Goal: Task Accomplishment & Management: Use online tool/utility

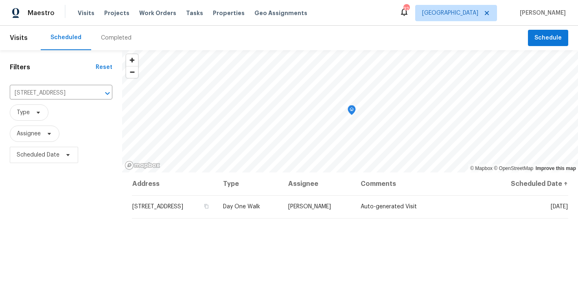
click at [81, 201] on div "Filters Reset [STREET_ADDRESS] ​ Type Assignee Scheduled Date" at bounding box center [61, 225] width 122 height 351
click at [98, 92] on icon "Clear" at bounding box center [96, 93] width 5 height 5
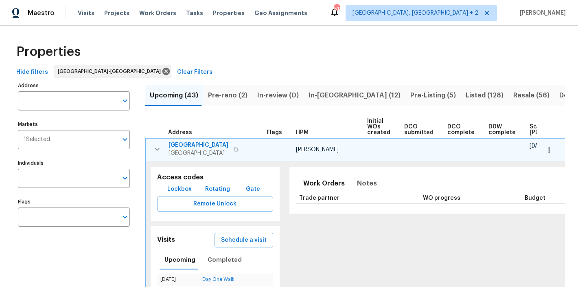
scroll to position [83, 0]
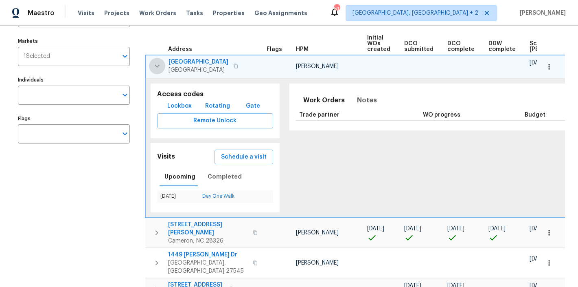
click at [157, 64] on icon "button" at bounding box center [157, 66] width 10 height 10
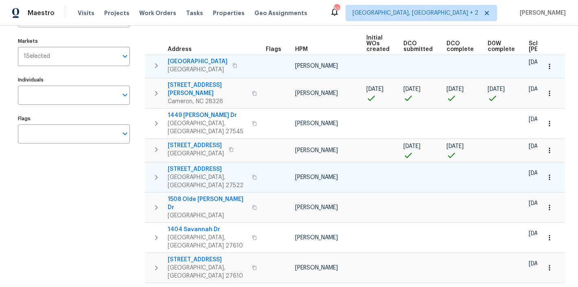
scroll to position [0, 0]
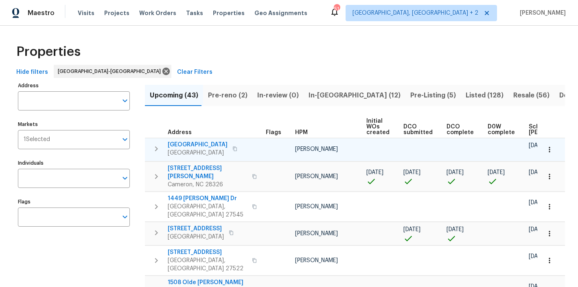
click at [158, 146] on icon "button" at bounding box center [156, 149] width 10 height 10
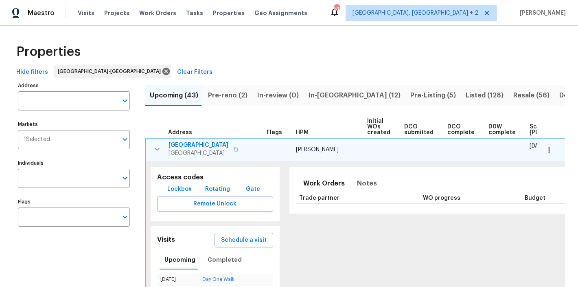
scroll to position [12, 0]
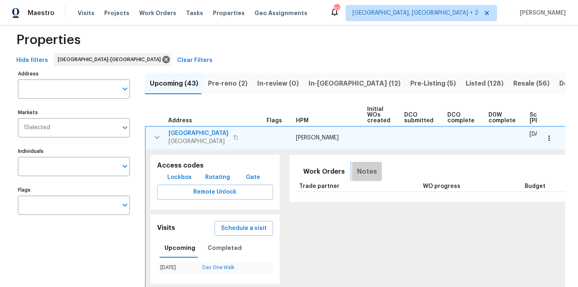
click at [357, 169] on span "Notes" at bounding box center [367, 171] width 20 height 11
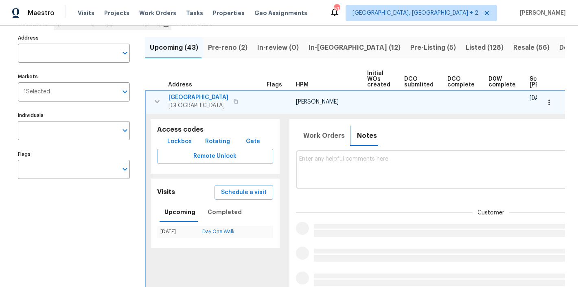
scroll to position [0, 115]
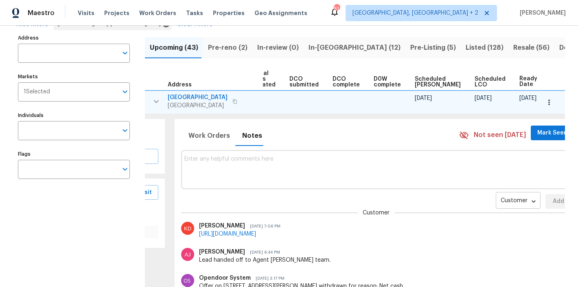
click at [481, 199] on body "Maestro Visits Projects Work Orders Tasks Properties Geo Assignments 51 Charles…" at bounding box center [289, 143] width 578 height 287
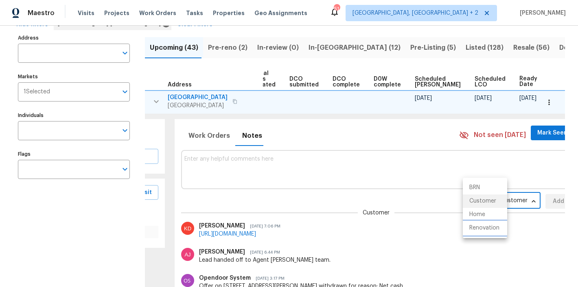
click at [480, 229] on li "Renovation" at bounding box center [485, 227] width 44 height 13
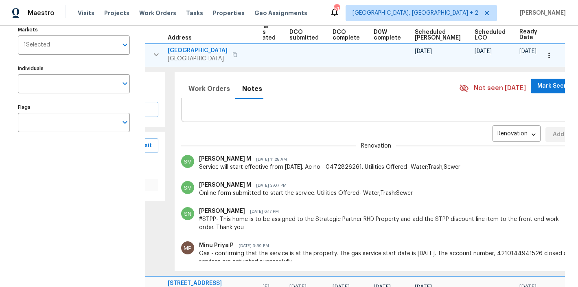
scroll to position [19, 0]
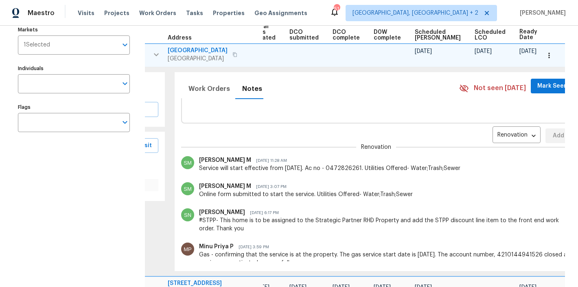
click at [545, 55] on icon "button" at bounding box center [549, 55] width 8 height 8
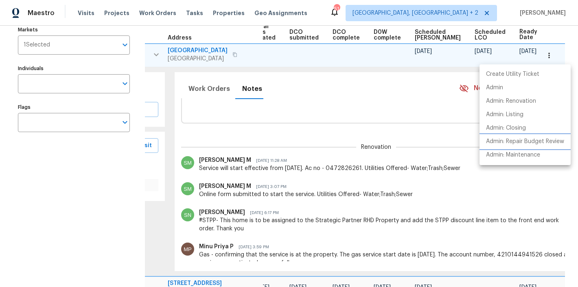
click at [533, 143] on p "Admin: Repair Budget Review" at bounding box center [525, 141] width 78 height 9
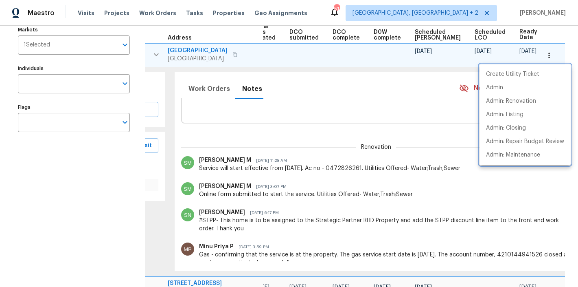
click at [260, 121] on div at bounding box center [289, 143] width 578 height 287
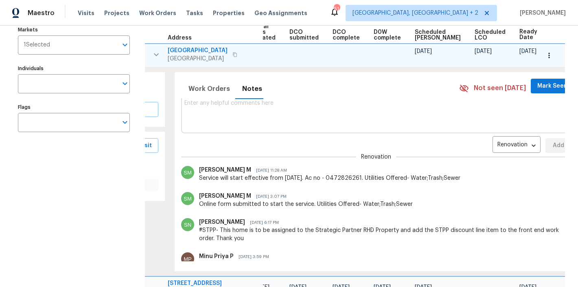
scroll to position [0, 0]
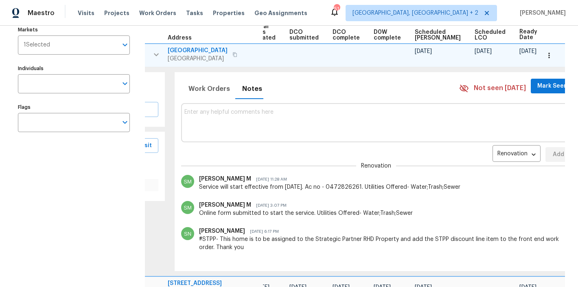
click at [248, 127] on textarea at bounding box center [376, 122] width 384 height 27
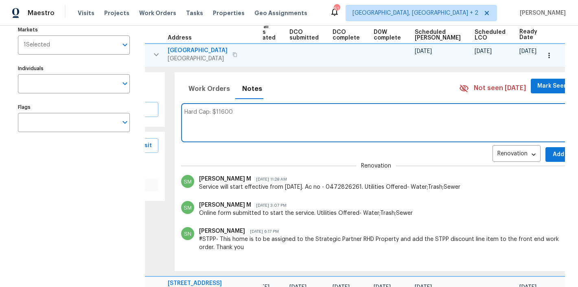
type textarea "Hard Cap: $11600"
click at [552, 153] on span "Add" at bounding box center [558, 154] width 13 height 10
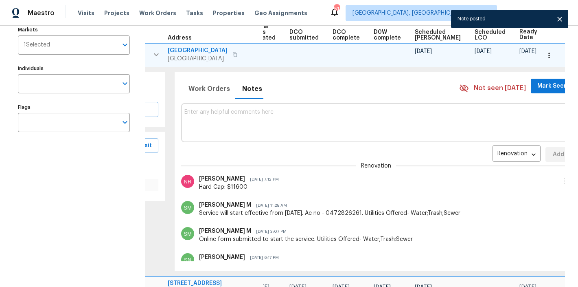
click at [156, 55] on icon "button" at bounding box center [156, 54] width 5 height 3
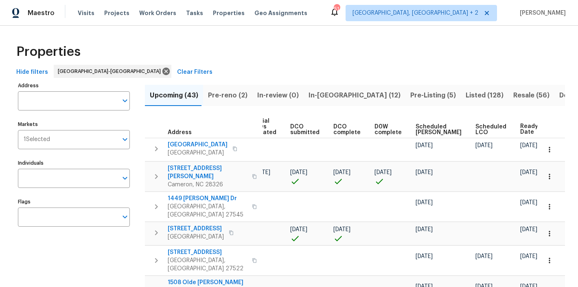
click at [226, 98] on span "Pre-reno (2)" at bounding box center [227, 95] width 39 height 11
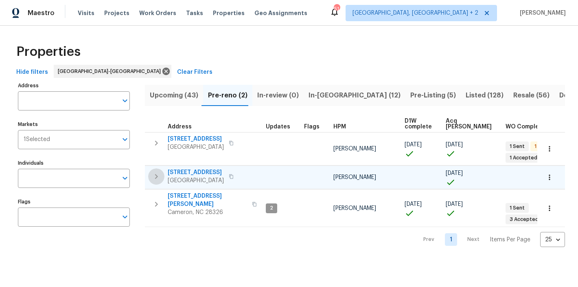
click at [158, 175] on icon "button" at bounding box center [156, 176] width 10 height 10
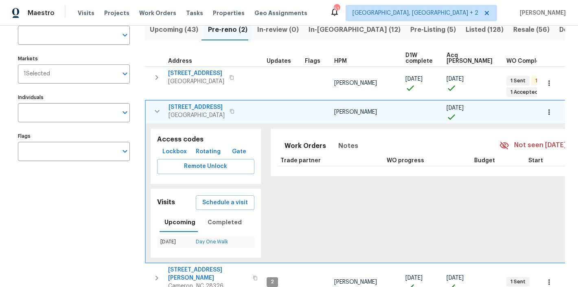
scroll to position [66, 0]
click at [338, 147] on span "Notes" at bounding box center [348, 145] width 20 height 11
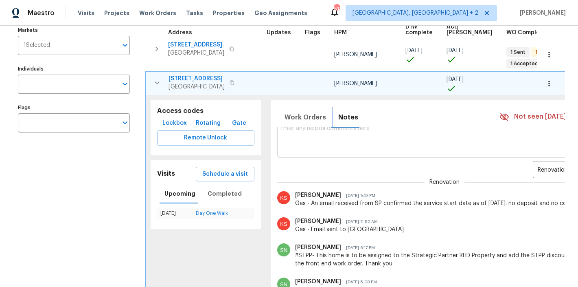
scroll to position [34, 0]
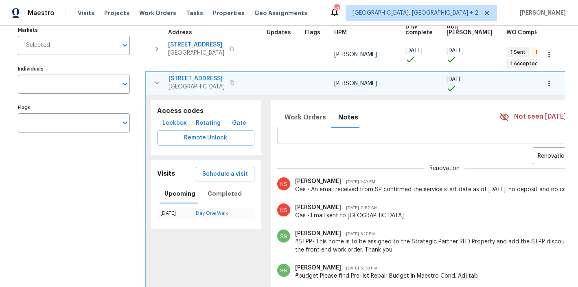
click at [192, 81] on span "7200 Ridgeline Dr" at bounding box center [197, 79] width 56 height 8
click at [158, 84] on icon "button" at bounding box center [157, 83] width 10 height 10
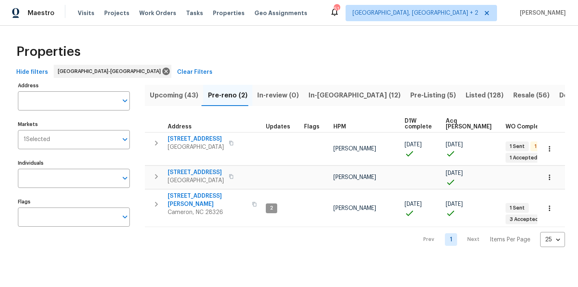
scroll to position [0, 0]
click at [169, 92] on span "Upcoming (43)" at bounding box center [174, 95] width 48 height 11
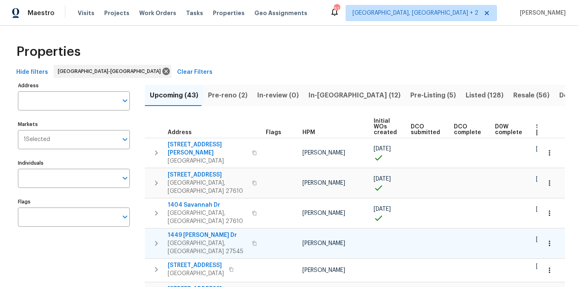
scroll to position [0, 112]
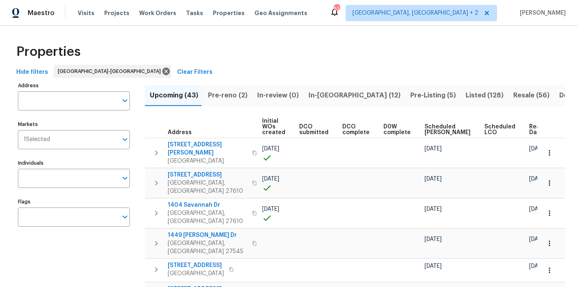
click at [529, 134] on span "Ready Date" at bounding box center [538, 129] width 18 height 11
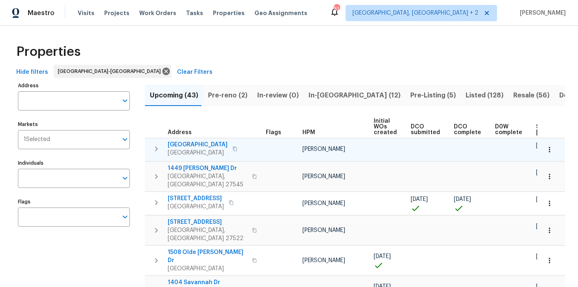
click at [546, 147] on icon "button" at bounding box center [550, 149] width 8 height 8
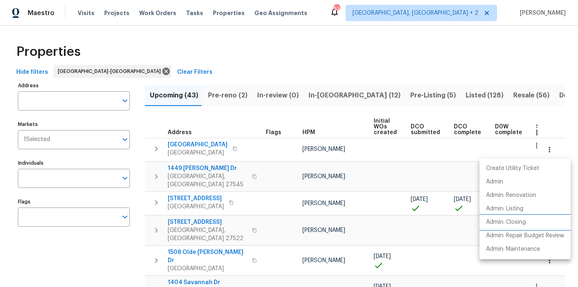
click at [519, 223] on p "Admin: Closing" at bounding box center [506, 222] width 40 height 9
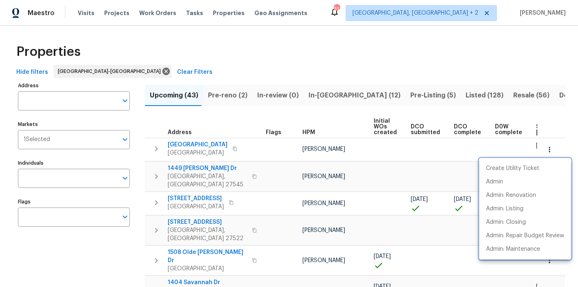
click at [94, 101] on div at bounding box center [289, 143] width 578 height 287
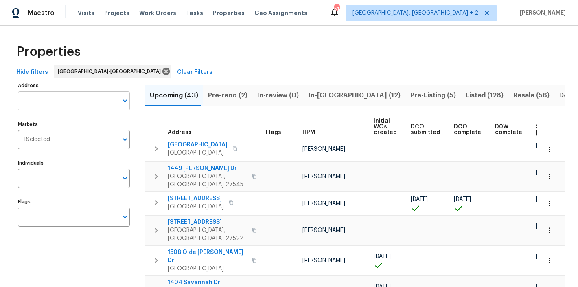
click at [72, 99] on input "Address" at bounding box center [68, 100] width 100 height 19
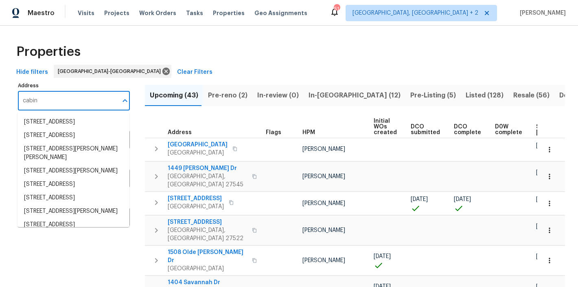
type input "cabin"
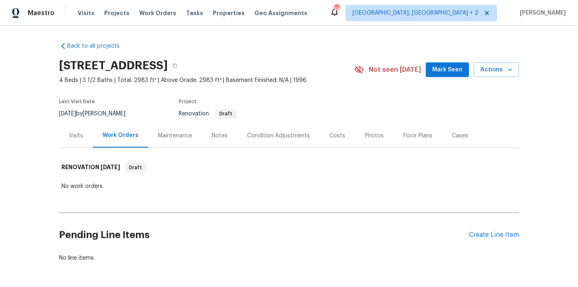
click at [338, 136] on div "Costs" at bounding box center [337, 136] width 16 height 8
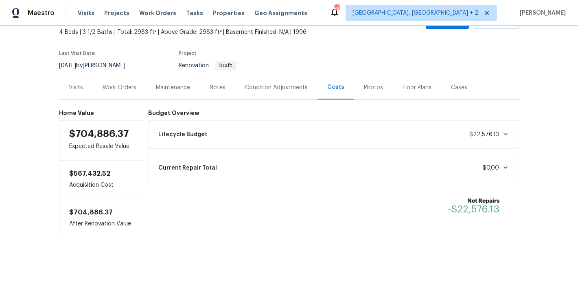
scroll to position [55, 0]
click at [504, 133] on icon at bounding box center [506, 134] width 4 height 2
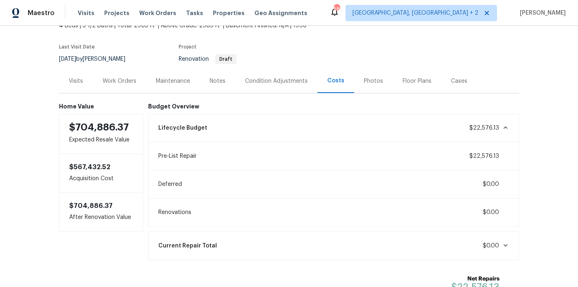
click at [275, 86] on div "Condition Adjustments" at bounding box center [276, 81] width 82 height 24
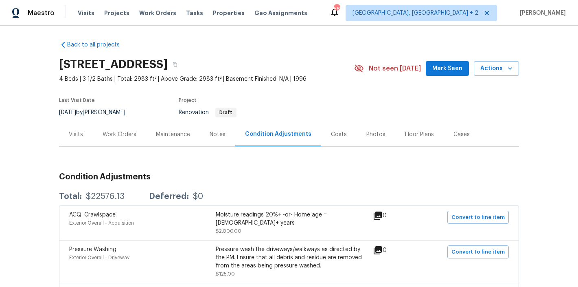
scroll to position [2, 0]
click at [323, 133] on div "Costs" at bounding box center [338, 134] width 35 height 24
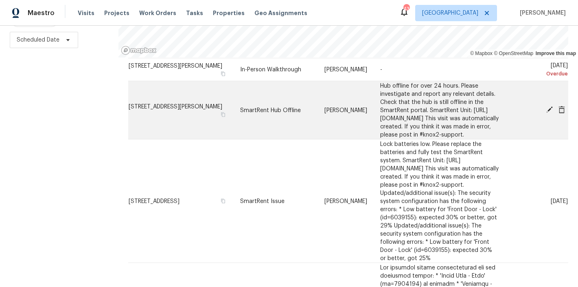
scroll to position [52, 0]
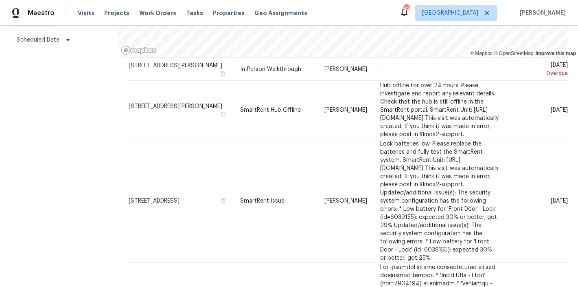
click at [96, 164] on div "Filters Reset ​ Type Assignee Scheduled Date" at bounding box center [59, 110] width 118 height 351
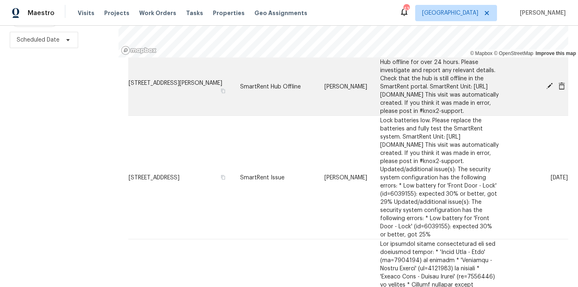
scroll to position [70, 0]
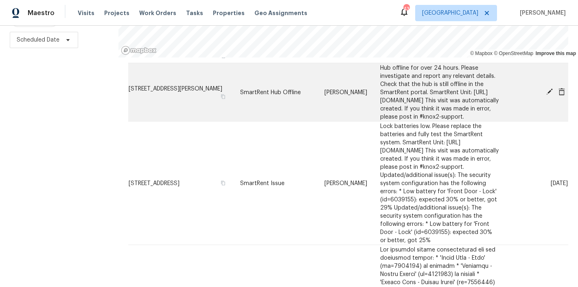
click at [546, 88] on icon at bounding box center [549, 91] width 7 height 7
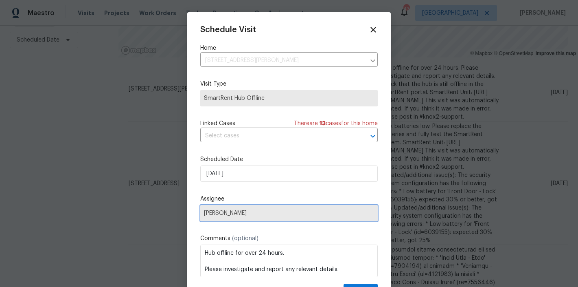
click at [225, 217] on span "Lee Privette" at bounding box center [289, 213] width 178 height 16
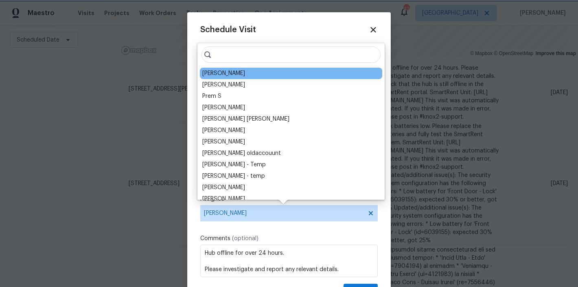
click at [248, 213] on span "Lee Privette" at bounding box center [284, 213] width 160 height 7
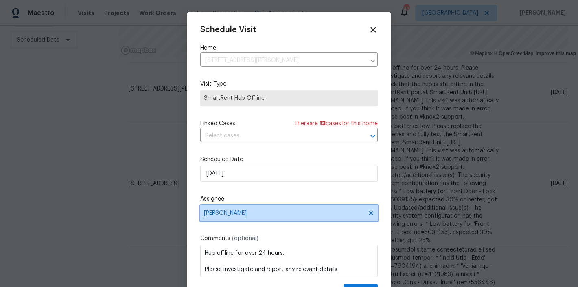
click at [248, 213] on span "Lee Privette" at bounding box center [284, 213] width 160 height 7
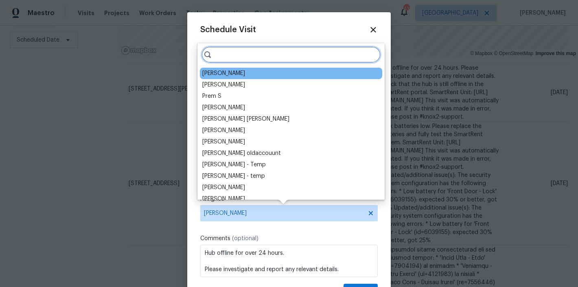
click at [235, 53] on input "search" at bounding box center [291, 54] width 179 height 16
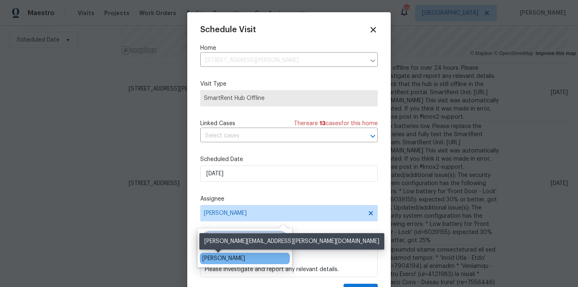
type input "shawn"
click at [221, 261] on div "Shawn Wise" at bounding box center [223, 258] width 43 height 8
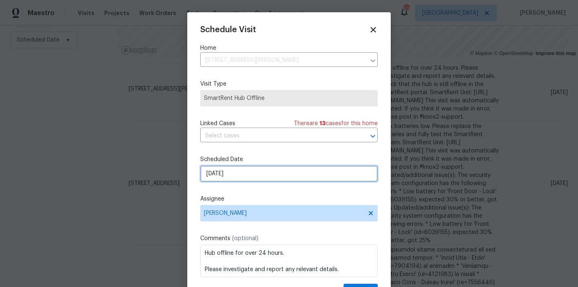
click at [224, 177] on input "[DATE]" at bounding box center [289, 173] width 178 height 16
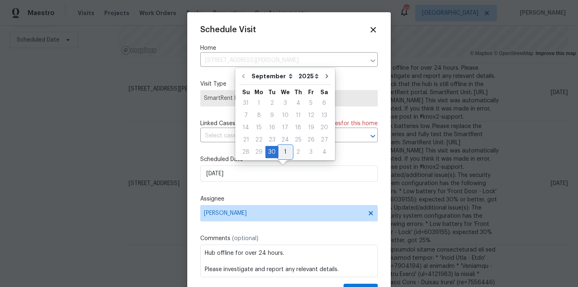
click at [283, 149] on div "1" at bounding box center [284, 151] width 13 height 11
type input "[DATE]"
select select "9"
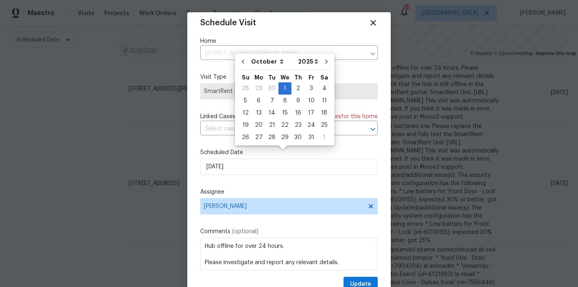
scroll to position [15, 0]
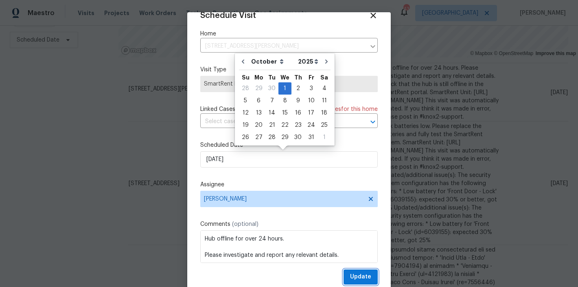
click at [357, 276] on span "Update" at bounding box center [360, 277] width 21 height 10
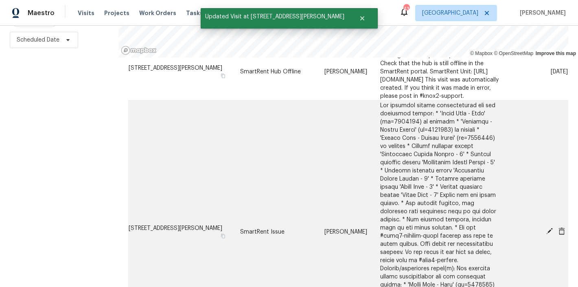
scroll to position [197, 0]
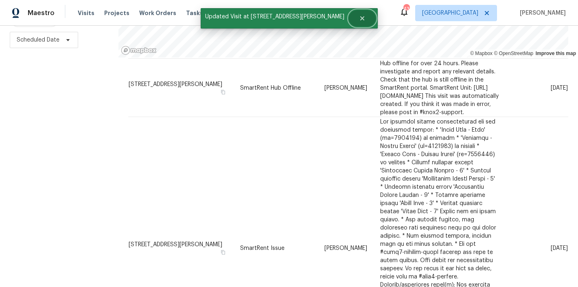
click at [359, 20] on icon "Close" at bounding box center [362, 18] width 7 height 7
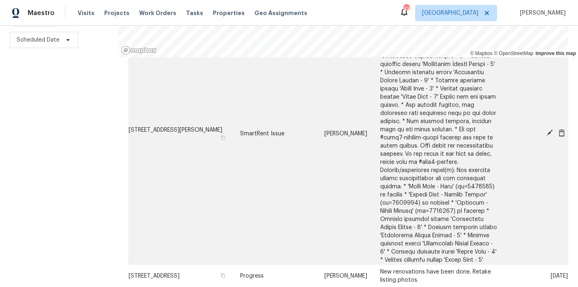
scroll to position [314, 0]
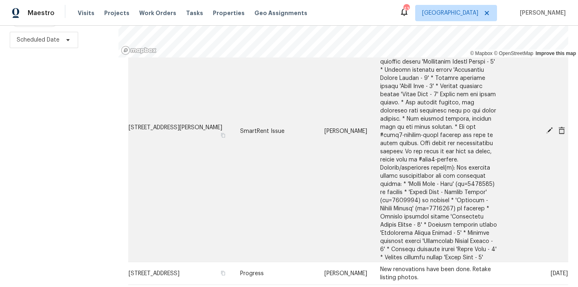
click at [546, 127] on icon at bounding box center [549, 130] width 7 height 7
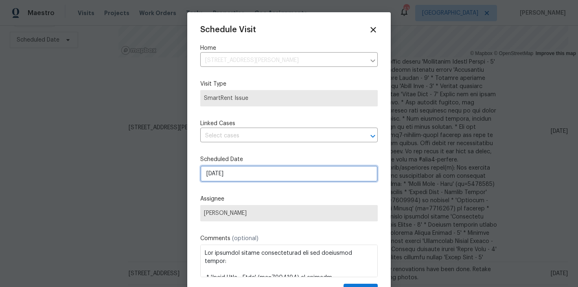
select select "9"
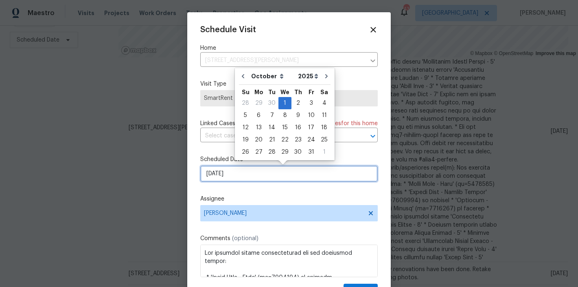
click at [231, 173] on input "[DATE]" at bounding box center [289, 173] width 178 height 16
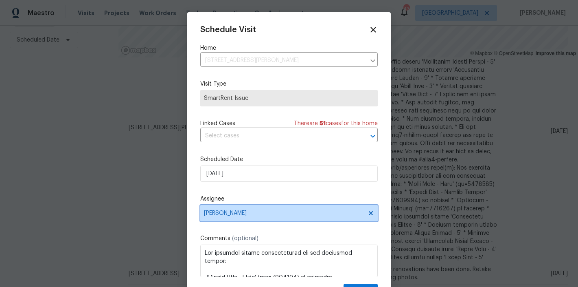
click at [238, 215] on span "Lee Privette" at bounding box center [284, 213] width 160 height 7
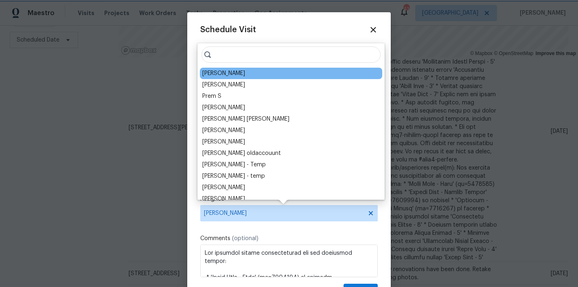
click at [240, 214] on span "Lee Privette" at bounding box center [284, 213] width 160 height 7
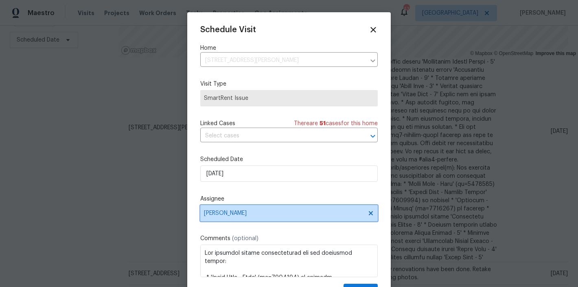
click at [240, 214] on span "Lee Privette" at bounding box center [284, 213] width 160 height 7
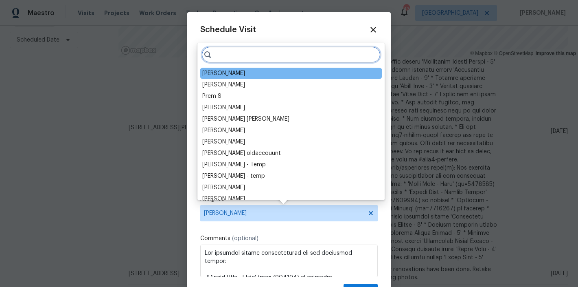
click at [243, 52] on input "search" at bounding box center [291, 54] width 179 height 16
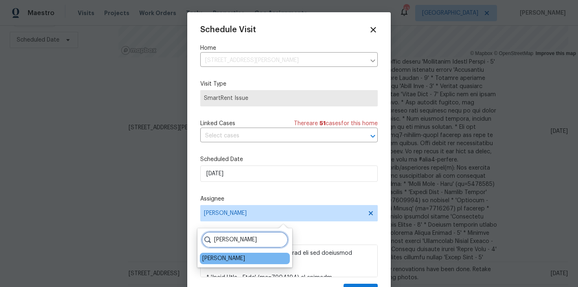
type input "shawn"
click at [223, 253] on div "Shawn Wise" at bounding box center [245, 257] width 90 height 11
click at [234, 259] on div "Shawn Wise" at bounding box center [223, 258] width 43 height 8
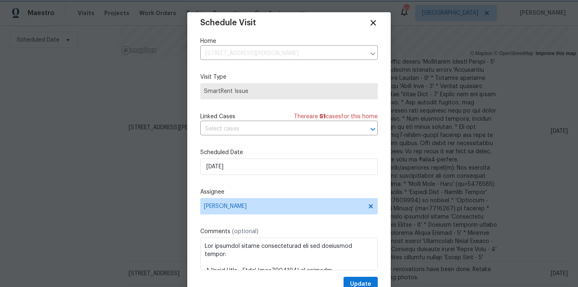
scroll to position [15, 0]
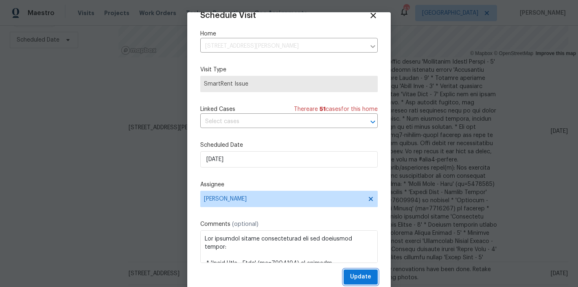
click at [353, 274] on span "Update" at bounding box center [360, 277] width 21 height 10
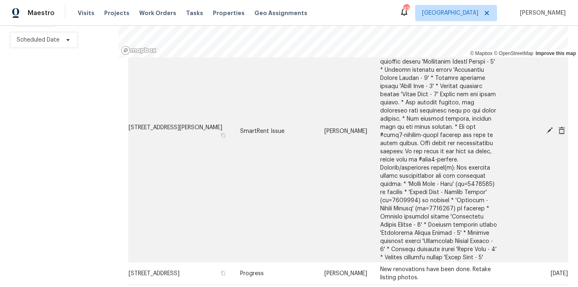
scroll to position [387, 0]
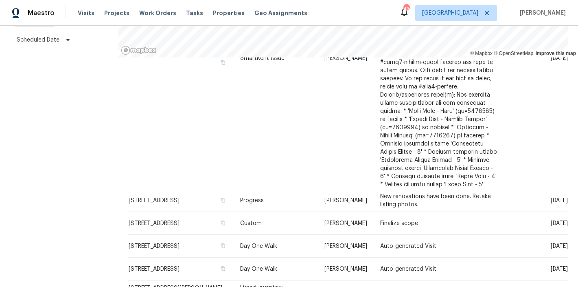
click at [57, 224] on div "Filters Reset ​ Type Assignee Scheduled Date" at bounding box center [59, 110] width 118 height 351
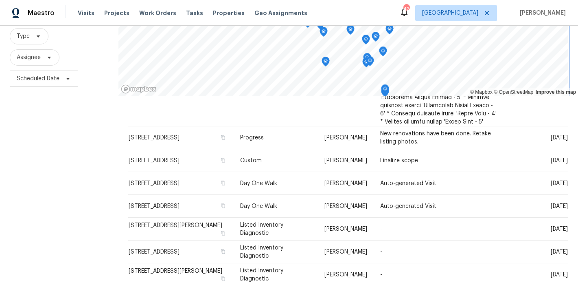
scroll to position [121, 0]
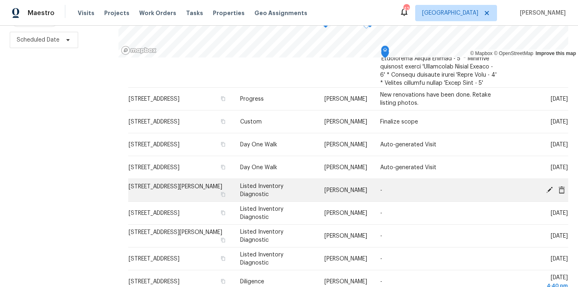
click at [215, 179] on td "3817 Cason St, Garner, NC 27529" at bounding box center [180, 190] width 105 height 23
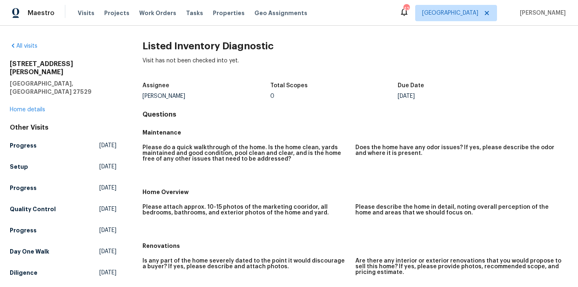
click at [85, 17] on div "Visits Projects Work Orders Tasks Properties Geo Assignments" at bounding box center [197, 13] width 239 height 16
click at [85, 14] on span "Visits" at bounding box center [86, 13] width 17 height 8
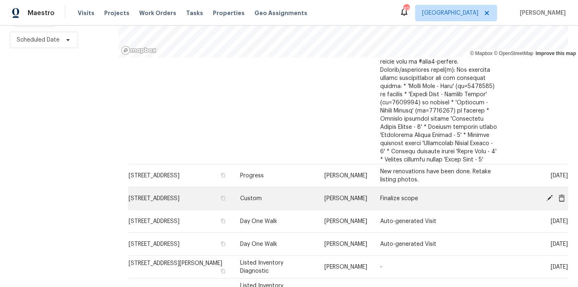
scroll to position [472, 0]
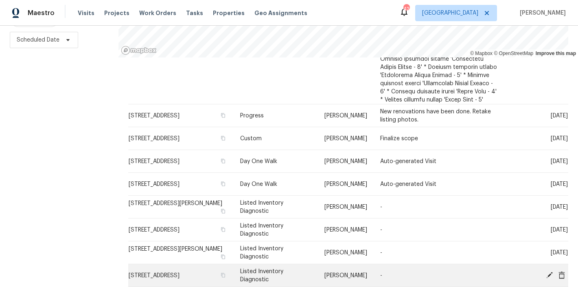
click at [546, 271] on icon at bounding box center [549, 274] width 7 height 7
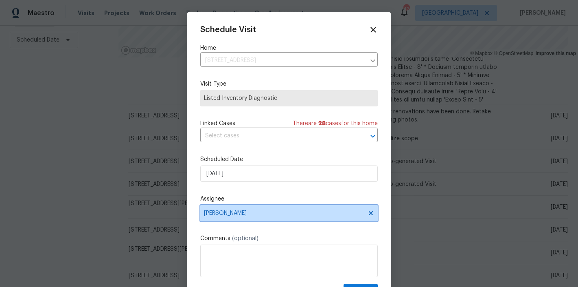
click at [225, 215] on span "Lee Privette" at bounding box center [284, 213] width 160 height 7
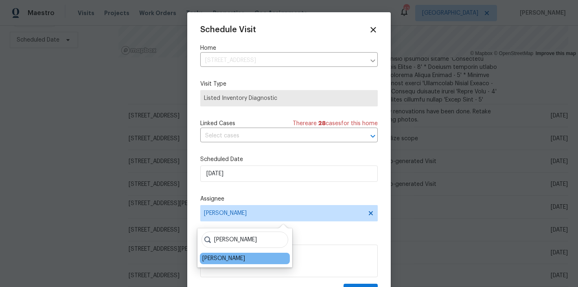
type input "shawn"
click at [223, 253] on div "Shawn Wise" at bounding box center [245, 257] width 90 height 11
click at [240, 258] on div "Shawn Wise" at bounding box center [245, 257] width 90 height 11
click at [223, 259] on div "Shawn Wise" at bounding box center [223, 258] width 43 height 8
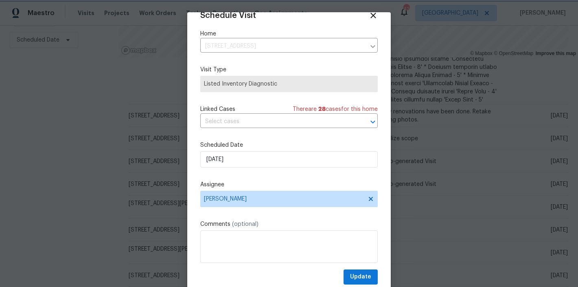
scroll to position [15, 0]
click at [353, 276] on span "Update" at bounding box center [360, 277] width 21 height 10
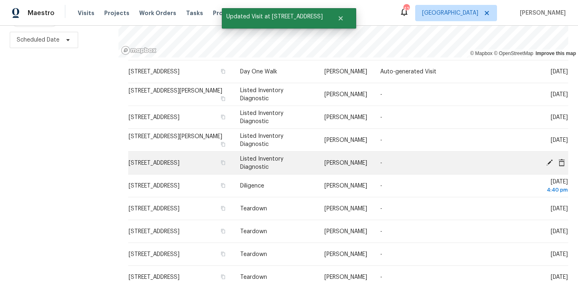
scroll to position [586, 0]
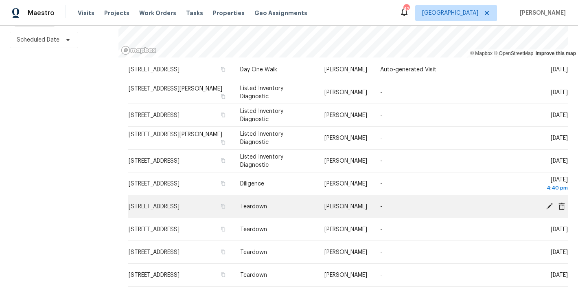
click at [546, 202] on icon at bounding box center [549, 205] width 7 height 7
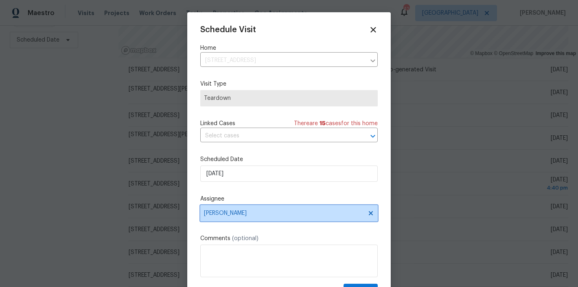
click at [236, 214] on span "Amanda Horton" at bounding box center [284, 213] width 160 height 7
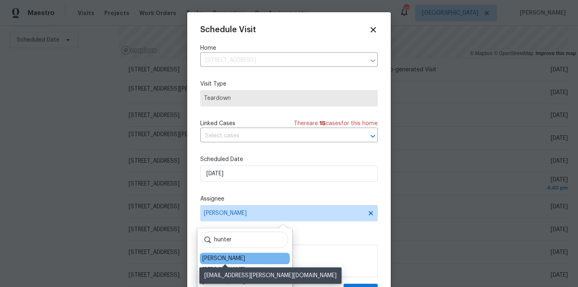
type input "hunter"
click at [237, 258] on div "Hunter Anderson" at bounding box center [223, 258] width 43 height 8
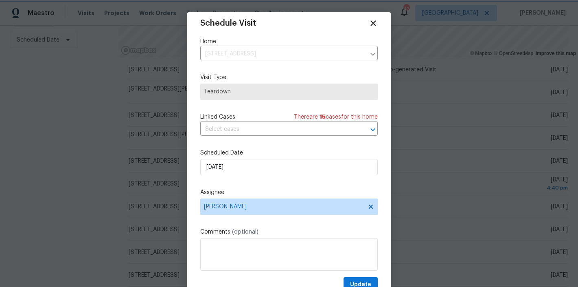
scroll to position [15, 0]
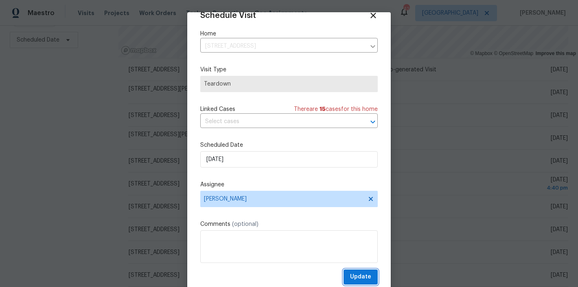
click at [355, 276] on span "Update" at bounding box center [360, 277] width 21 height 10
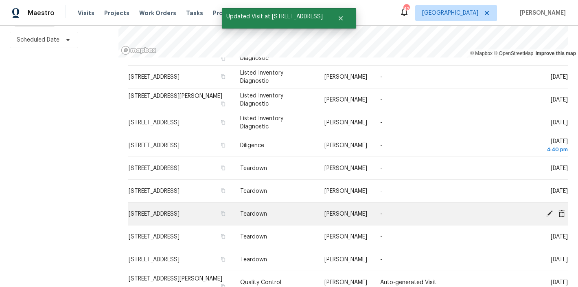
scroll to position [629, 0]
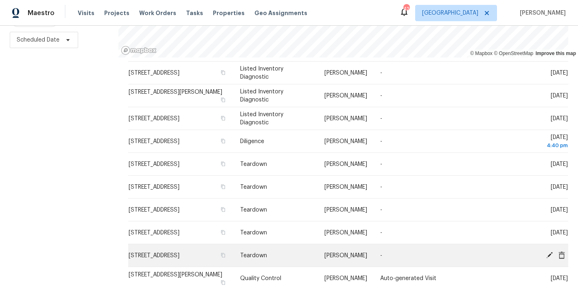
click at [546, 251] on icon at bounding box center [549, 254] width 7 height 7
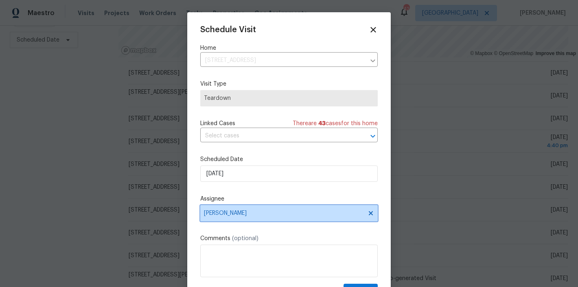
click at [241, 210] on span "Joseph White" at bounding box center [289, 213] width 178 height 16
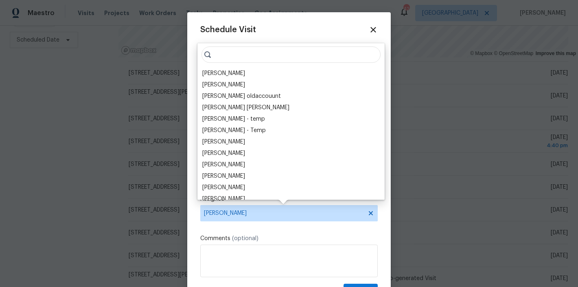
click at [242, 215] on span "Joseph White" at bounding box center [284, 213] width 160 height 7
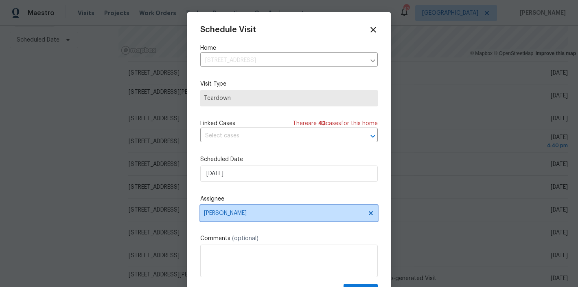
click at [242, 215] on span "Joseph White" at bounding box center [284, 213] width 160 height 7
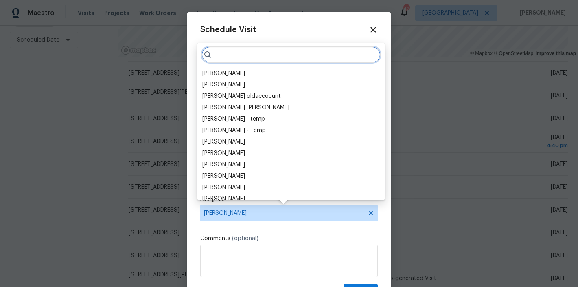
click at [253, 55] on input "search" at bounding box center [291, 54] width 179 height 16
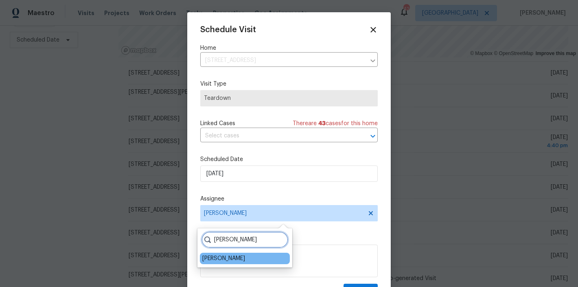
type input "shawn"
click at [213, 257] on div "Shawn Wise" at bounding box center [223, 258] width 43 height 8
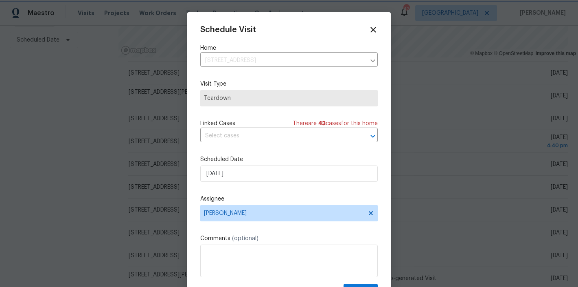
scroll to position [14, 0]
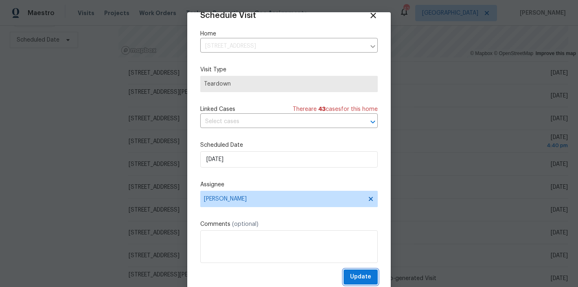
click at [361, 276] on span "Update" at bounding box center [360, 277] width 21 height 10
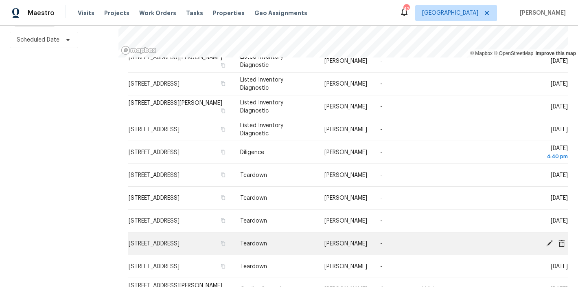
scroll to position [609, 0]
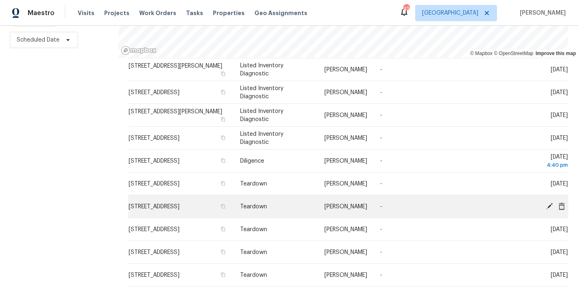
click at [546, 202] on icon at bounding box center [549, 205] width 7 height 7
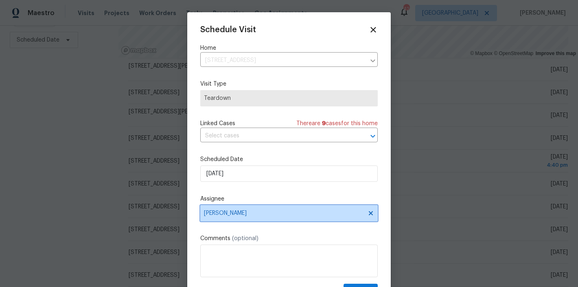
click at [233, 212] on span "Wayne Putnam" at bounding box center [284, 213] width 160 height 7
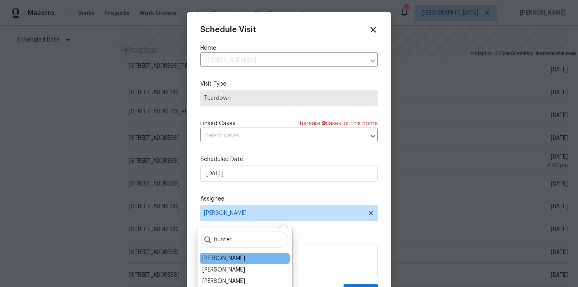
type input "hunter"
click at [222, 258] on div "Hunter Anderson" at bounding box center [223, 258] width 43 height 8
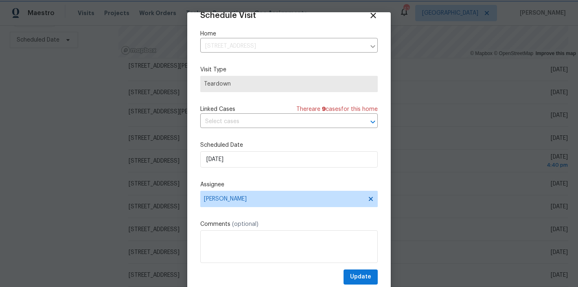
scroll to position [15, 0]
click at [363, 274] on button "Update" at bounding box center [361, 276] width 34 height 15
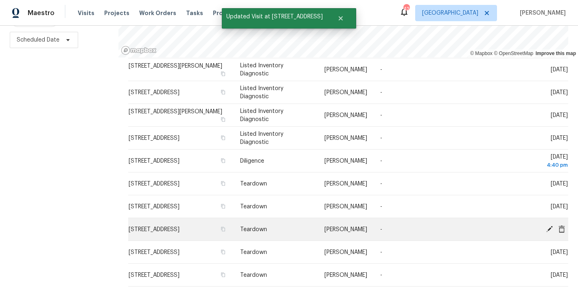
click at [546, 225] on icon at bounding box center [549, 228] width 7 height 7
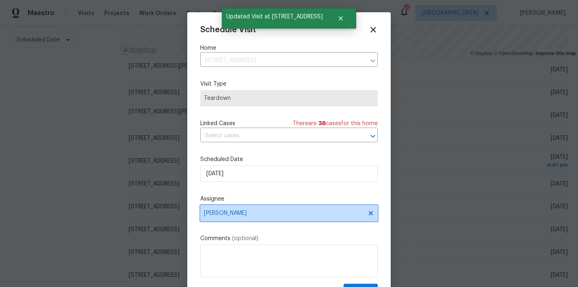
click at [230, 210] on span "Joseph White" at bounding box center [284, 213] width 160 height 7
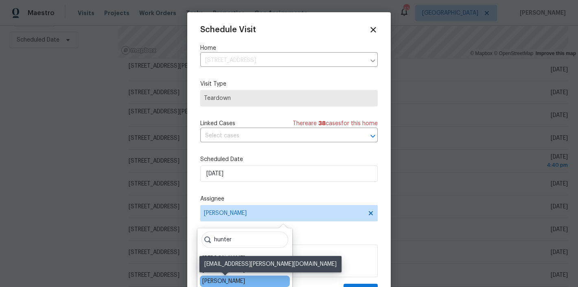
type input "hunter"
click at [237, 281] on div "Hunter Anderson" at bounding box center [223, 281] width 43 height 8
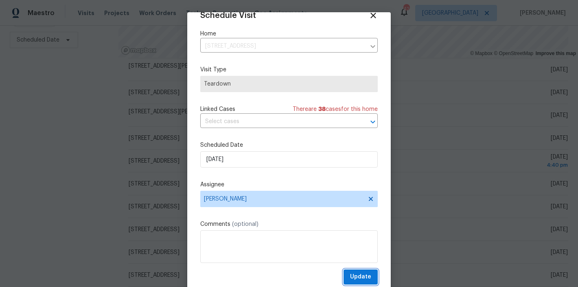
click at [357, 278] on span "Update" at bounding box center [360, 277] width 21 height 10
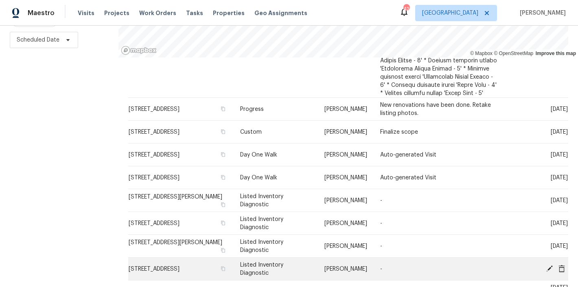
scroll to position [478, 0]
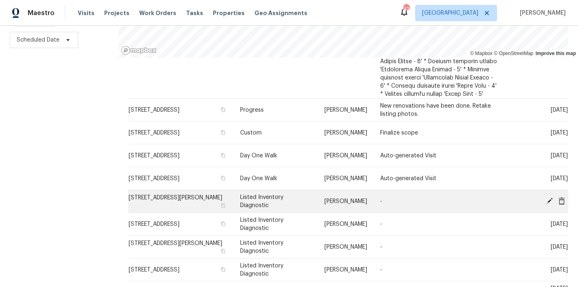
click at [546, 197] on icon at bounding box center [549, 200] width 7 height 7
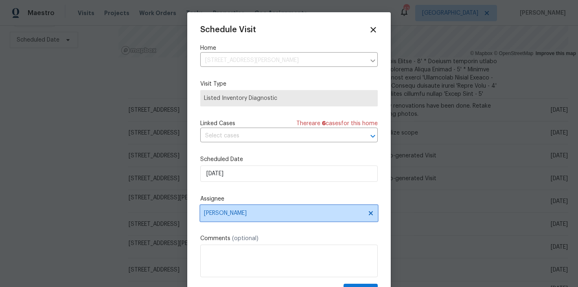
click at [227, 213] on span "Amanda Horton" at bounding box center [284, 213] width 160 height 7
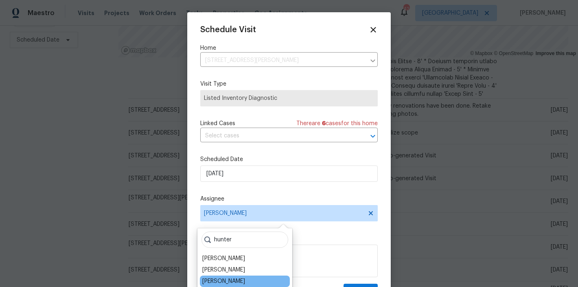
type input "hunter"
click at [235, 277] on div "Hunter Anderson" at bounding box center [223, 281] width 43 height 8
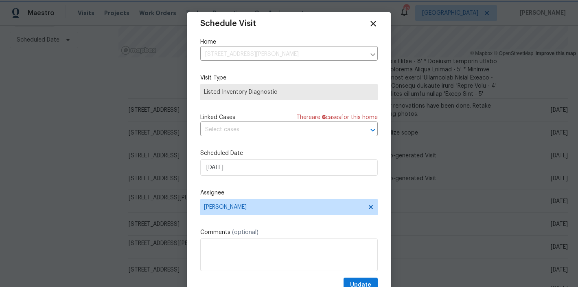
scroll to position [15, 0]
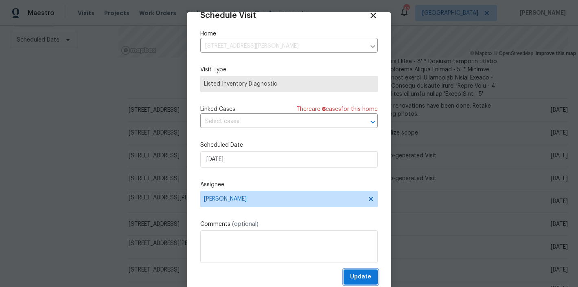
click at [362, 279] on span "Update" at bounding box center [360, 277] width 21 height 10
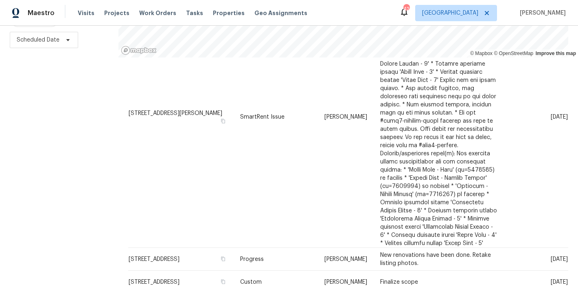
scroll to position [629, 0]
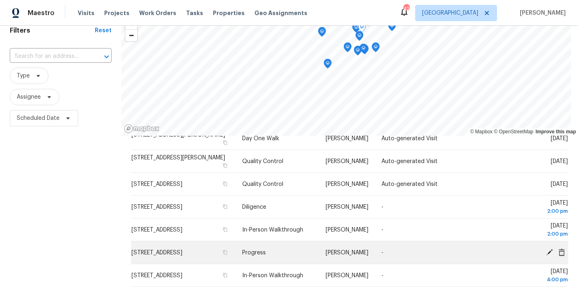
scroll to position [137, 0]
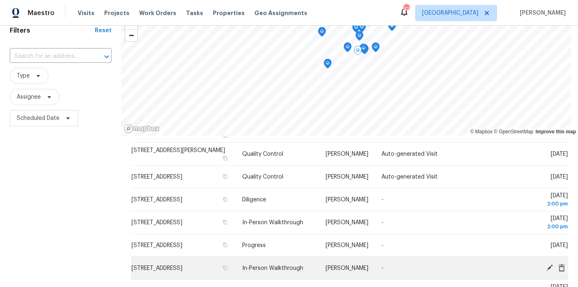
click at [546, 266] on icon at bounding box center [549, 266] width 7 height 7
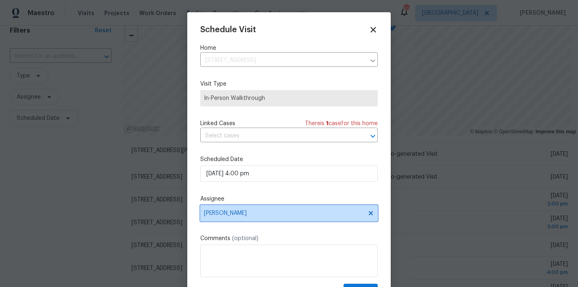
click at [241, 214] on span "Amanda Horton" at bounding box center [284, 213] width 160 height 7
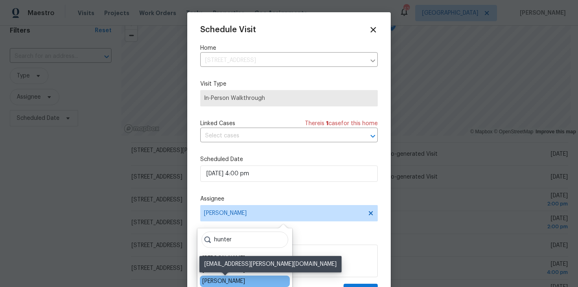
type input "hunter"
click at [243, 280] on div "Hunter Anderson" at bounding box center [223, 281] width 43 height 8
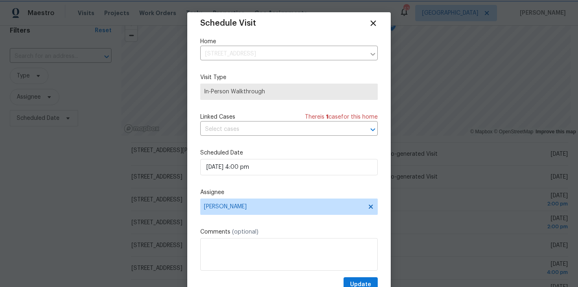
scroll to position [14, 0]
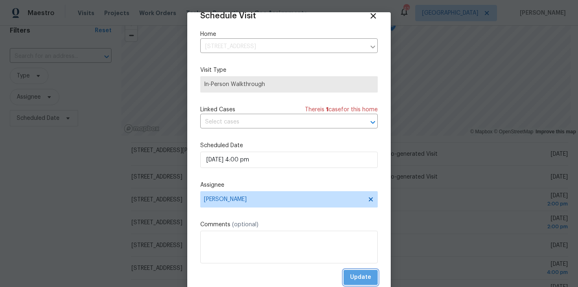
click at [361, 278] on span "Update" at bounding box center [360, 277] width 21 height 10
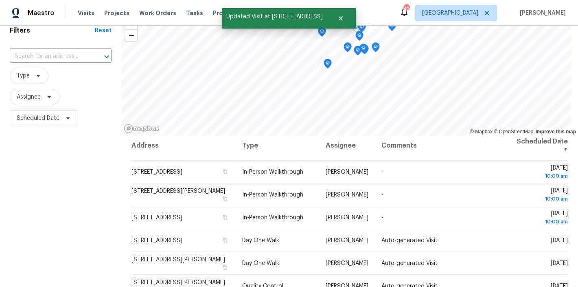
scroll to position [0, 0]
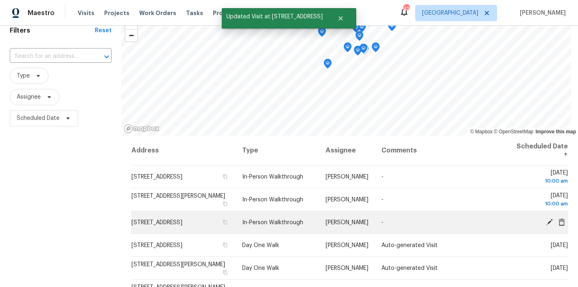
click at [546, 221] on icon at bounding box center [549, 221] width 7 height 7
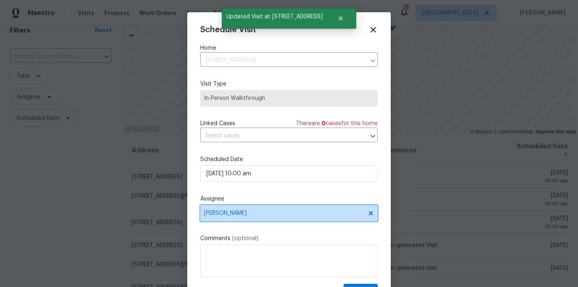
click at [238, 215] on span "Amanda Horton" at bounding box center [284, 213] width 160 height 7
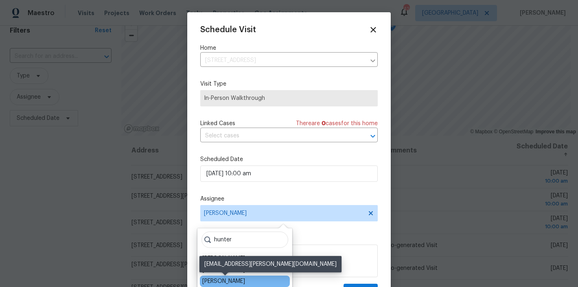
type input "hunter"
click at [237, 280] on div "Hunter Anderson" at bounding box center [223, 281] width 43 height 8
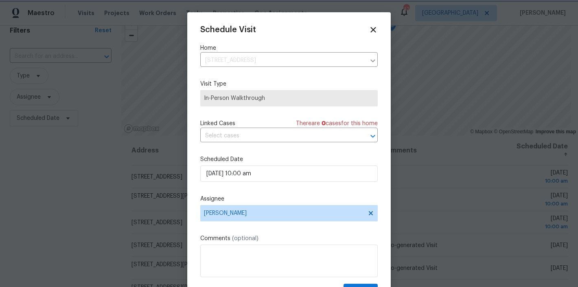
scroll to position [15, 0]
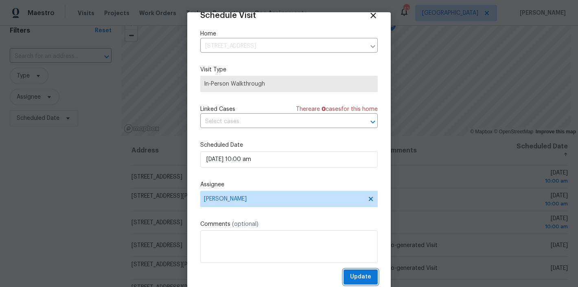
click at [359, 281] on span "Update" at bounding box center [360, 277] width 21 height 10
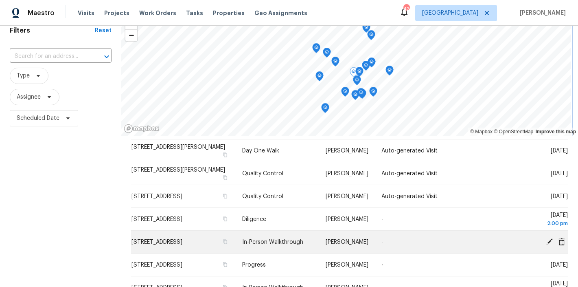
scroll to position [126, 0]
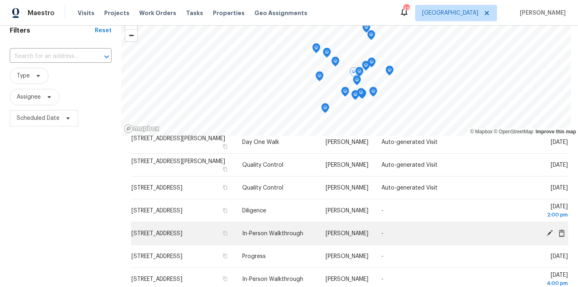
click at [546, 233] on icon at bounding box center [549, 232] width 7 height 7
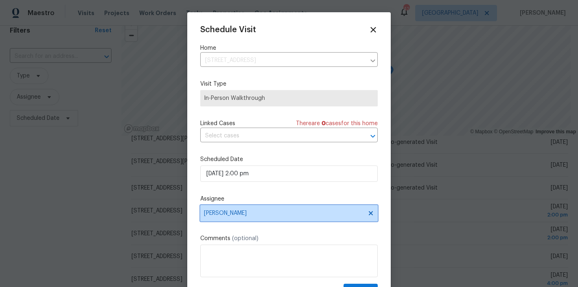
click at [242, 213] on span "Joseph White" at bounding box center [284, 213] width 160 height 7
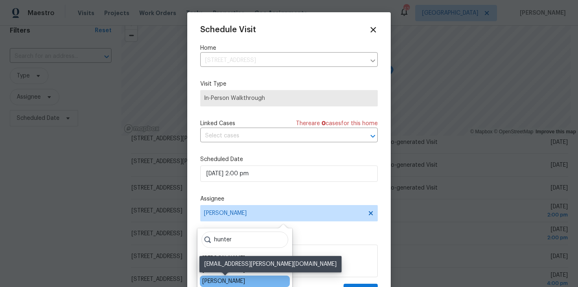
type input "hunter"
click at [243, 279] on div "Hunter Anderson" at bounding box center [223, 281] width 43 height 8
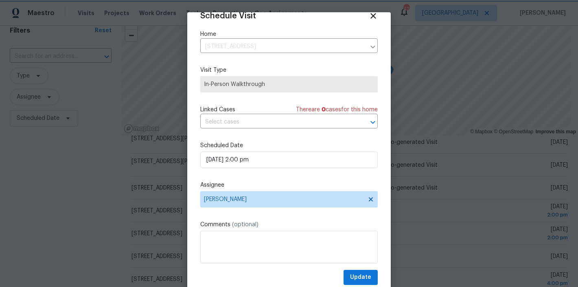
scroll to position [15, 0]
click at [359, 279] on span "Update" at bounding box center [360, 277] width 21 height 10
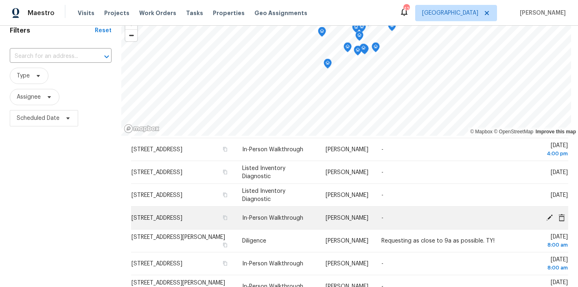
scroll to position [121, 0]
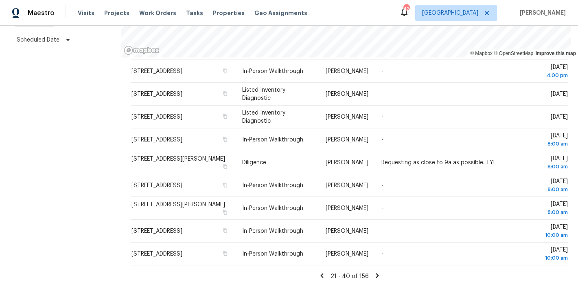
click at [321, 273] on icon at bounding box center [322, 275] width 3 height 4
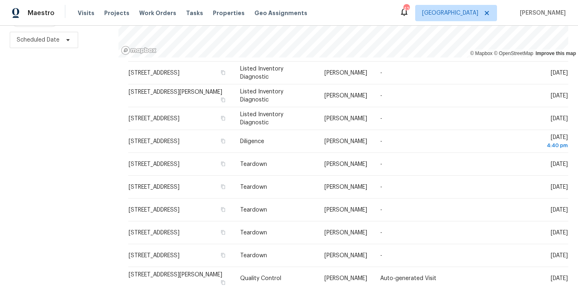
click at [96, 197] on div "Filters Reset ​ Type Assignee Scheduled Date" at bounding box center [59, 110] width 118 height 351
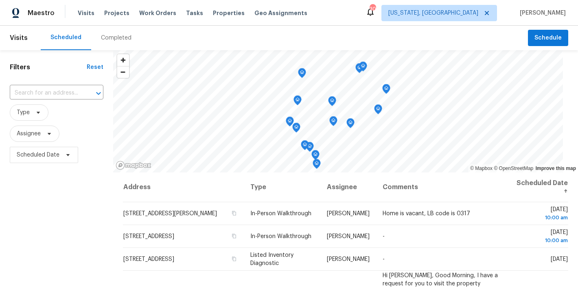
scroll to position [324, 0]
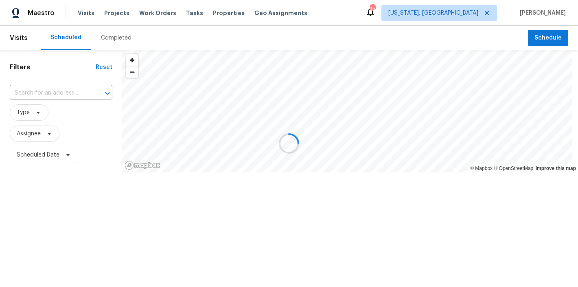
click at [36, 201] on div "Filters Reset ​ Type Assignee Scheduled Date" at bounding box center [61, 137] width 122 height 174
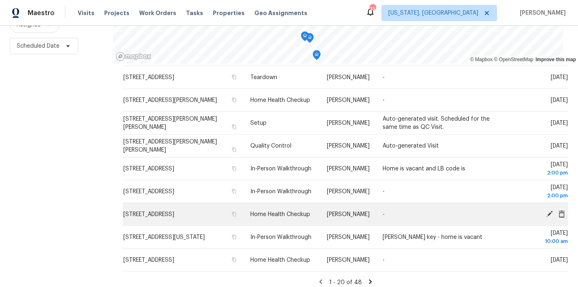
scroll to position [121, 0]
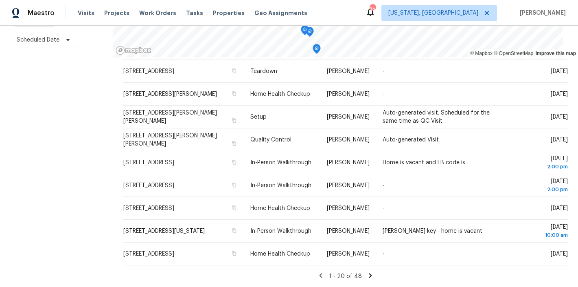
click at [47, 166] on div "Filters Reset ​ Type Assignee Scheduled Date" at bounding box center [56, 110] width 113 height 351
click at [343, 16] on div "Maestro Visits Projects Work Orders Tasks Properties Geo Assignments 35 [US_STA…" at bounding box center [289, 13] width 578 height 26
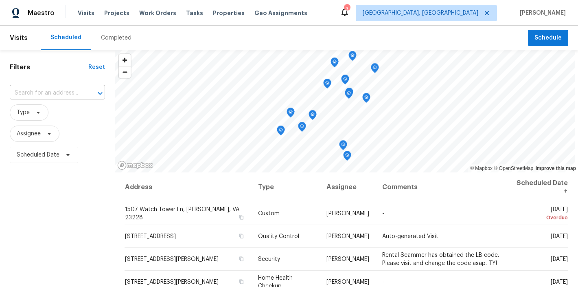
click at [50, 90] on input "text" at bounding box center [46, 93] width 72 height 13
type input "3238 hunters"
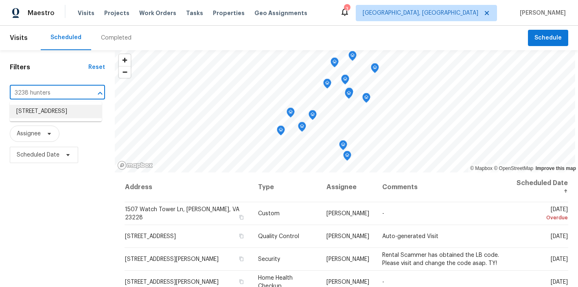
click at [59, 114] on li "[STREET_ADDRESS]" at bounding box center [56, 111] width 92 height 13
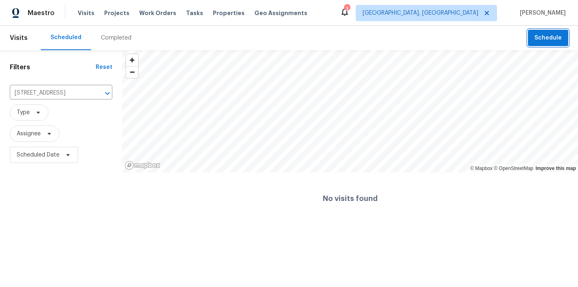
click at [538, 36] on span "Schedule" at bounding box center [548, 38] width 27 height 10
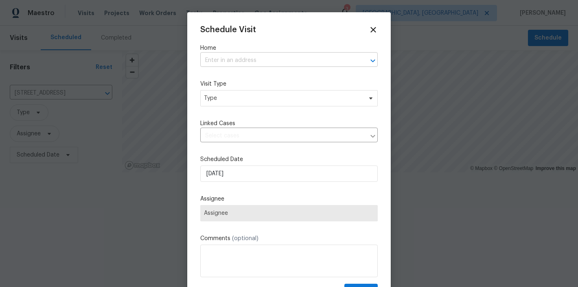
click at [237, 57] on input "text" at bounding box center [277, 60] width 155 height 13
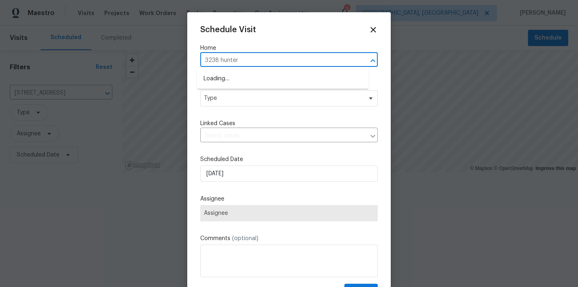
type input "3238 hunters"
click at [240, 80] on li "[STREET_ADDRESS]" at bounding box center [282, 78] width 171 height 13
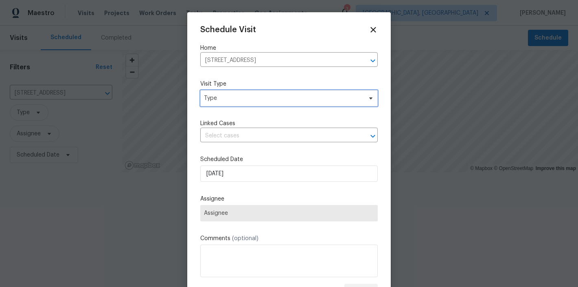
click at [229, 94] on span "Type" at bounding box center [289, 98] width 178 height 16
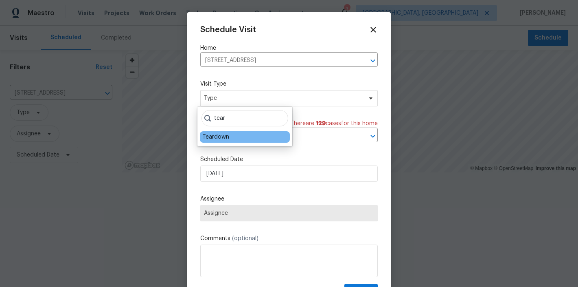
type input "tear"
click at [215, 132] on div "Teardown" at bounding box center [245, 136] width 90 height 11
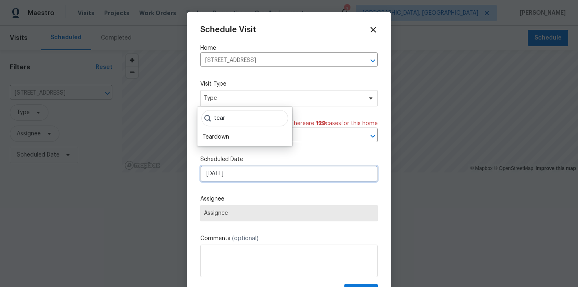
click at [224, 169] on input "[DATE]" at bounding box center [289, 173] width 178 height 16
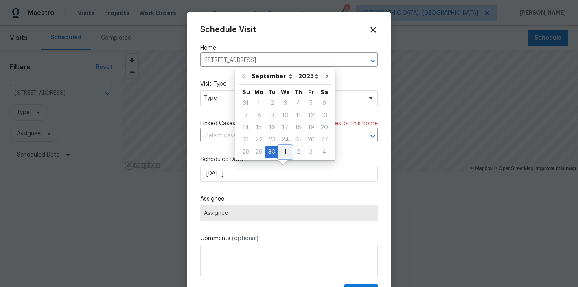
click at [284, 150] on div "1" at bounding box center [284, 151] width 13 height 11
type input "[DATE]"
select select "9"
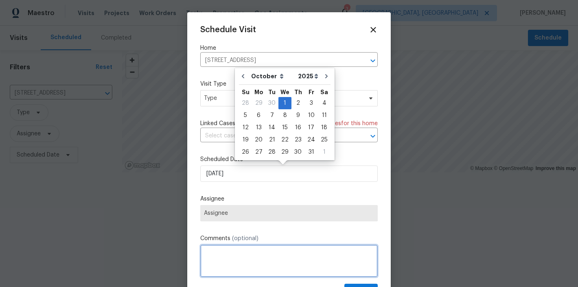
click at [235, 246] on textarea at bounding box center [289, 260] width 178 height 33
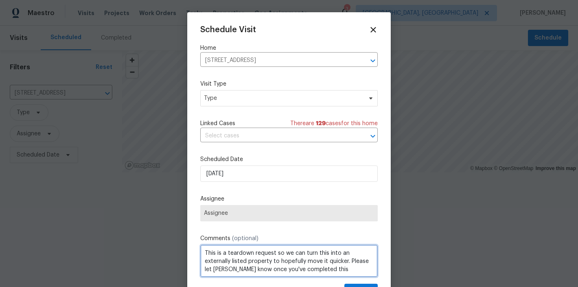
type textarea "This is a teardown request so we can turn this into an externally listed proper…"
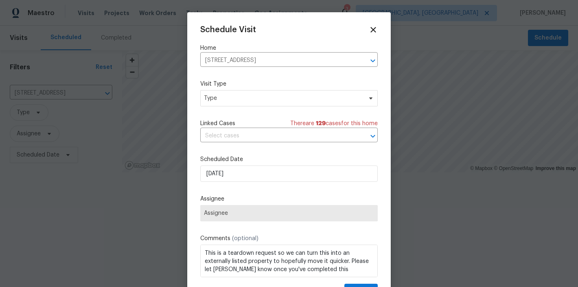
click at [230, 214] on span "Assignee" at bounding box center [289, 213] width 170 height 7
click at [222, 100] on span "Type" at bounding box center [283, 98] width 158 height 8
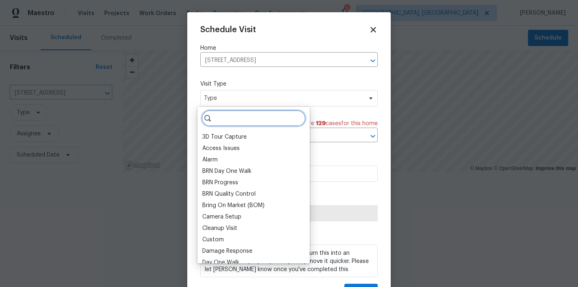
click at [225, 118] on input "search" at bounding box center [254, 118] width 104 height 16
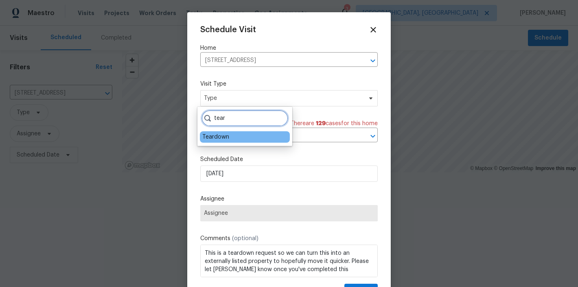
type input "tear"
click at [215, 136] on div "Teardown" at bounding box center [215, 137] width 27 height 8
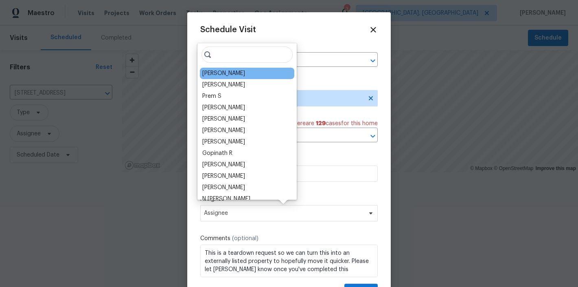
click at [233, 74] on div "[PERSON_NAME]" at bounding box center [223, 73] width 43 height 8
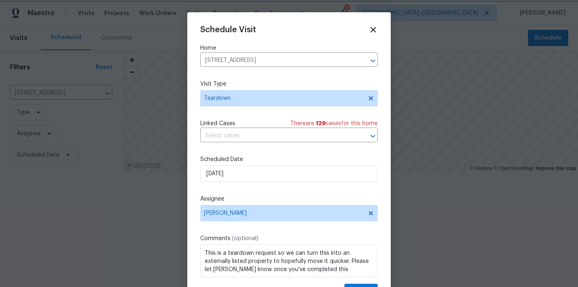
scroll to position [15, 0]
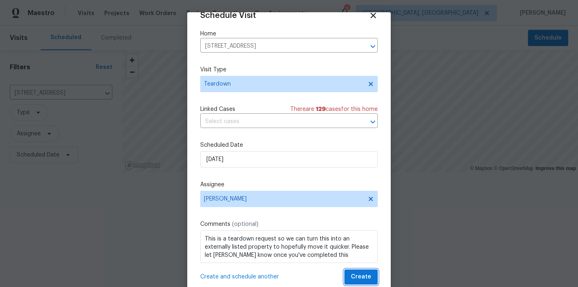
click at [357, 272] on span "Create" at bounding box center [361, 277] width 20 height 10
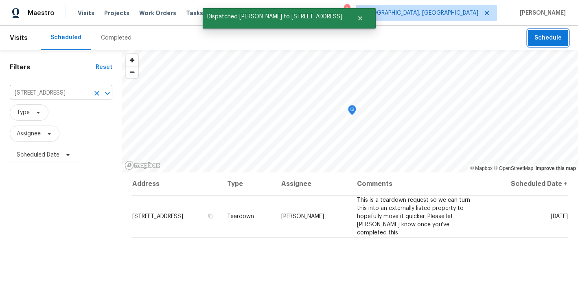
click at [91, 93] on button "Clear" at bounding box center [96, 93] width 11 height 11
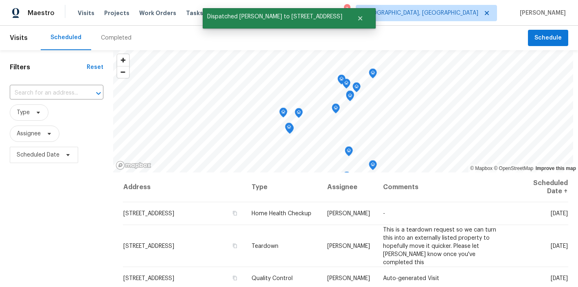
click at [74, 207] on div "Filters Reset ​ Type Assignee Scheduled Date" at bounding box center [56, 225] width 113 height 351
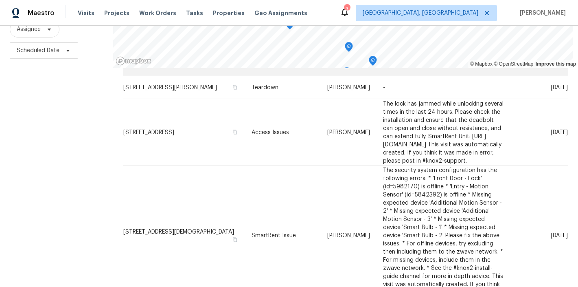
scroll to position [496, 0]
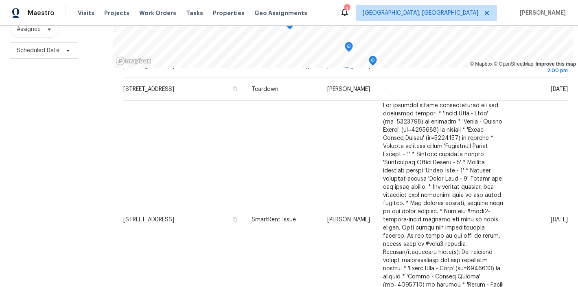
click at [72, 174] on div "Filters Reset ​ Type Assignee Scheduled Date" at bounding box center [56, 121] width 113 height 351
click at [363, 18] on div "Maestro Visits Projects Work Orders Tasks Properties Geo Assignments 3 [GEOGRAP…" at bounding box center [289, 13] width 578 height 26
